Goal: Browse casually

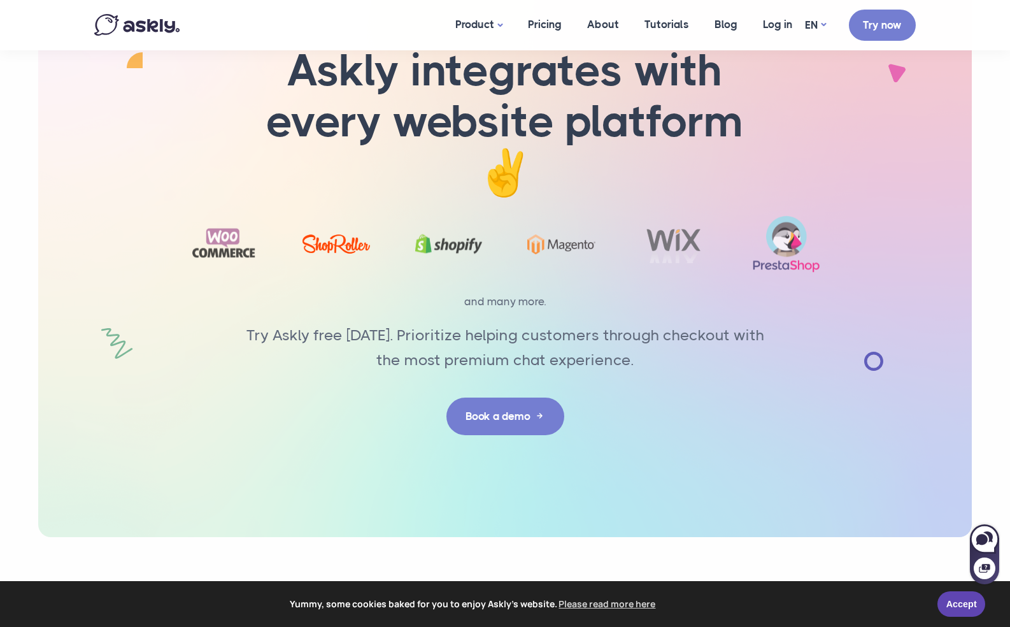
scroll to position [3960, 0]
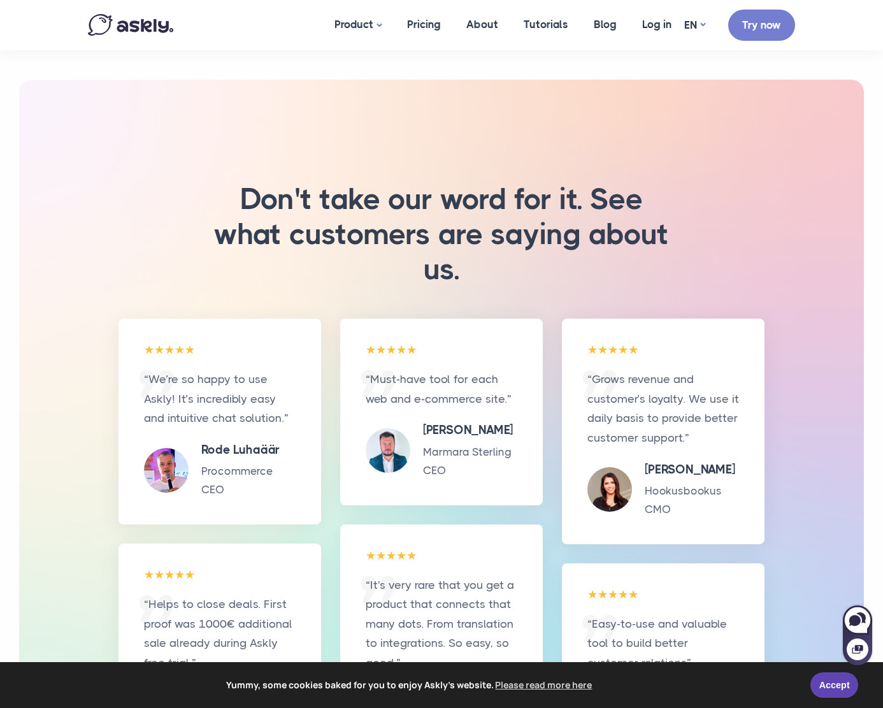
scroll to position [2638, 0]
